Goal: Download file/media

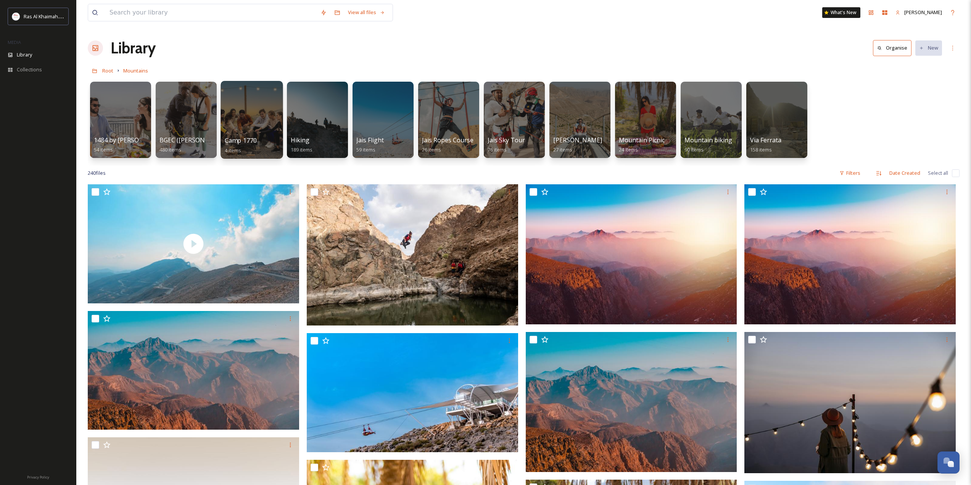
click at [242, 116] on div at bounding box center [252, 120] width 62 height 78
click at [444, 115] on div at bounding box center [449, 120] width 62 height 78
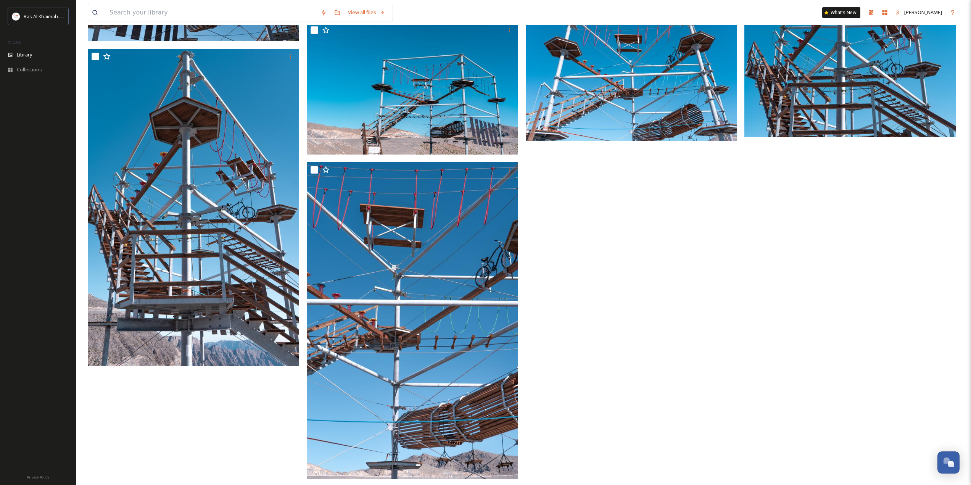
scroll to position [1114, 0]
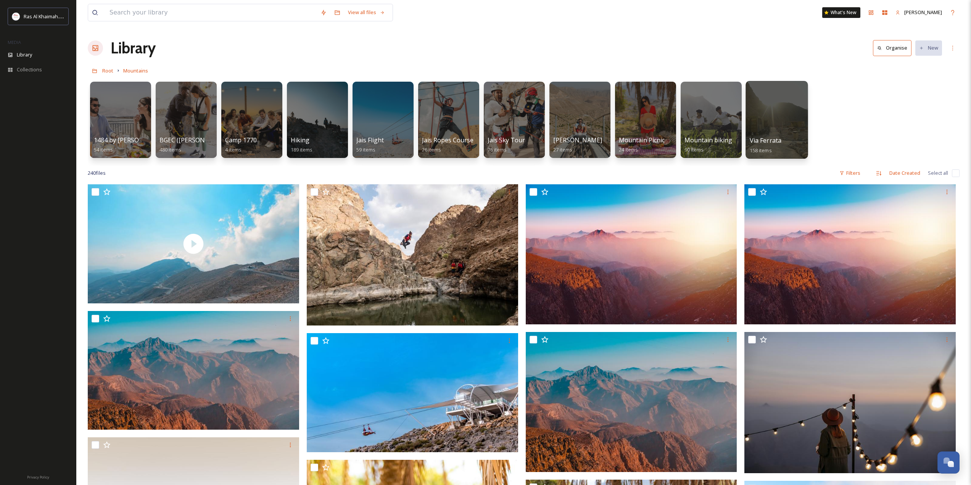
click at [787, 123] on div at bounding box center [777, 120] width 62 height 78
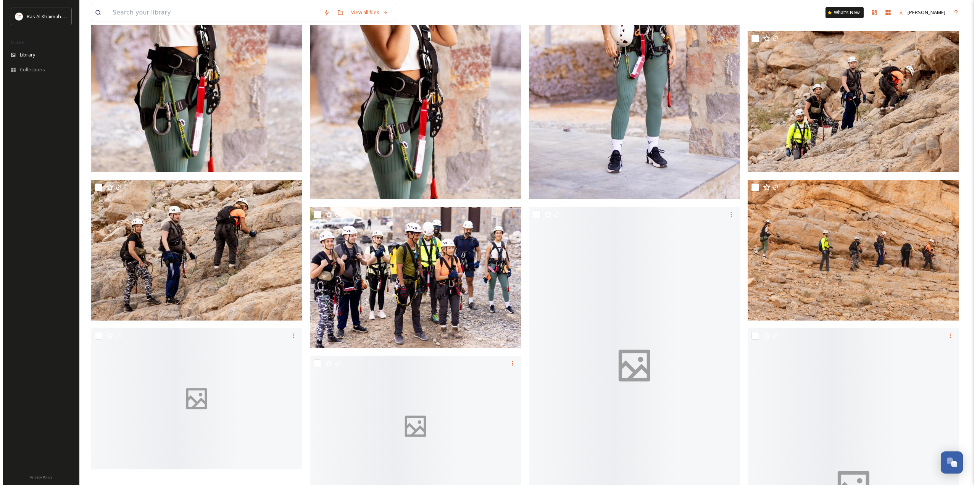
scroll to position [611, 0]
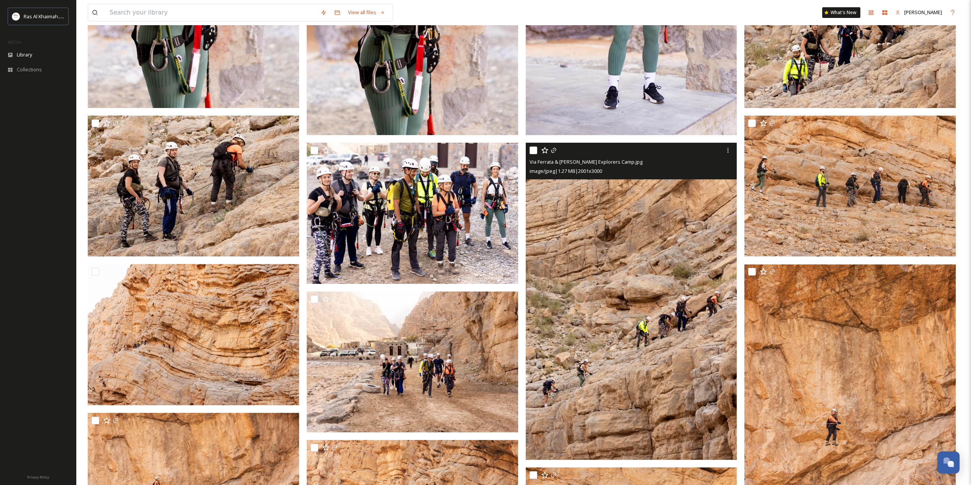
click at [620, 303] on img at bounding box center [631, 301] width 211 height 317
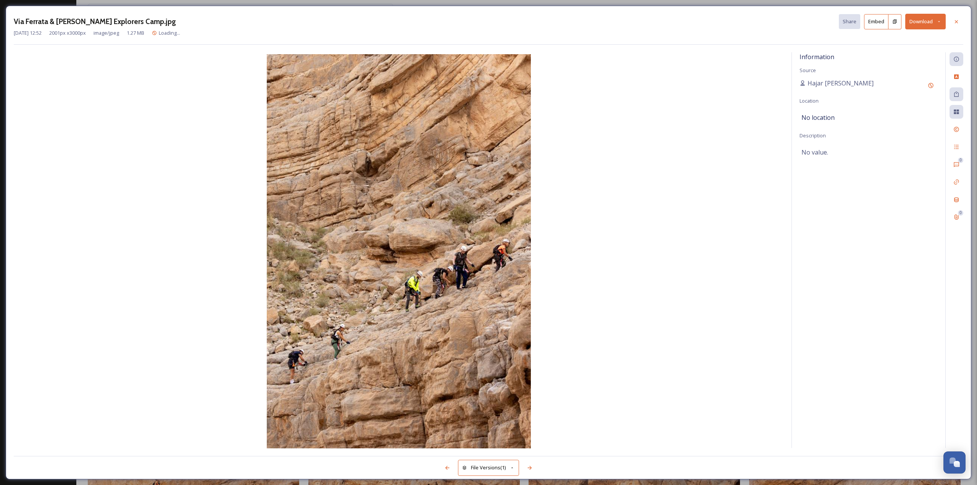
click at [922, 22] on button "Download" at bounding box center [925, 22] width 40 height 16
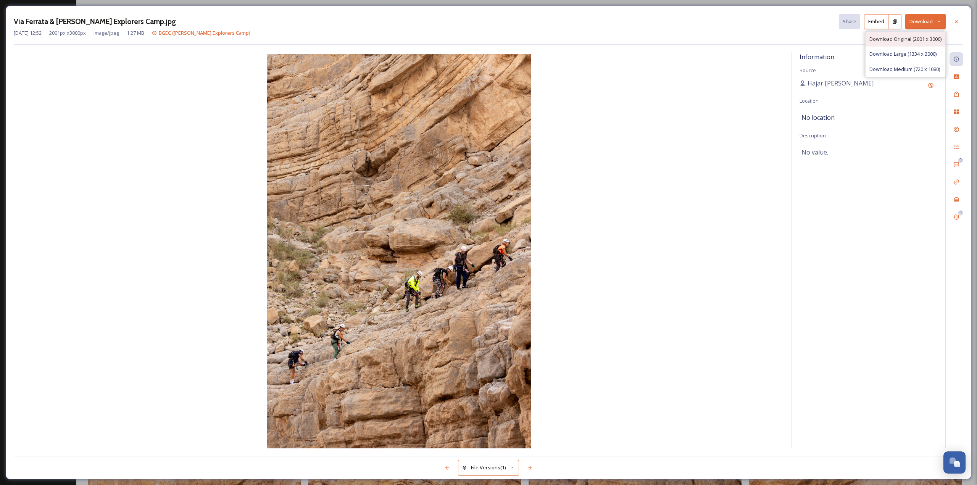
click at [889, 40] on span "Download Original (2001 x 3000)" at bounding box center [906, 38] width 72 height 7
